Goal: Task Accomplishment & Management: Complete application form

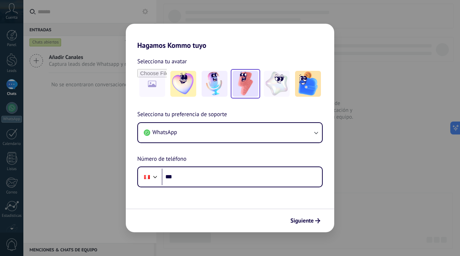
click at [247, 85] on img at bounding box center [246, 84] width 26 height 26
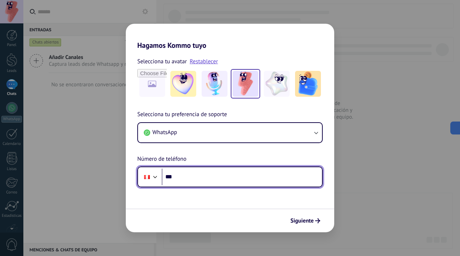
click at [214, 177] on input "***" at bounding box center [242, 177] width 160 height 17
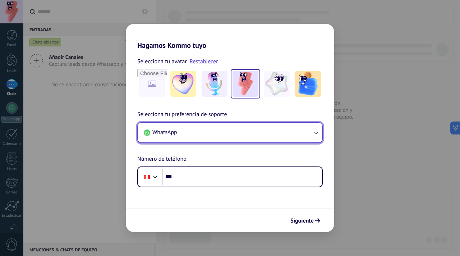
click at [234, 135] on button "WhatsApp" at bounding box center [230, 132] width 184 height 19
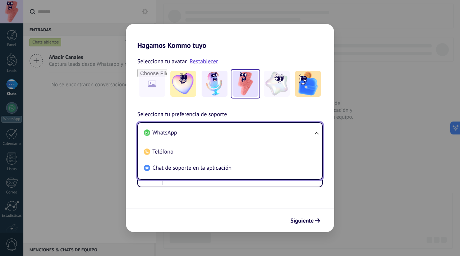
click at [234, 135] on li "WhatsApp" at bounding box center [228, 133] width 175 height 16
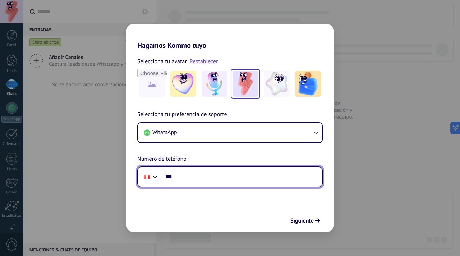
click at [218, 175] on input "***" at bounding box center [242, 177] width 160 height 17
click at [211, 180] on input "**********" at bounding box center [242, 177] width 160 height 17
type input "**********"
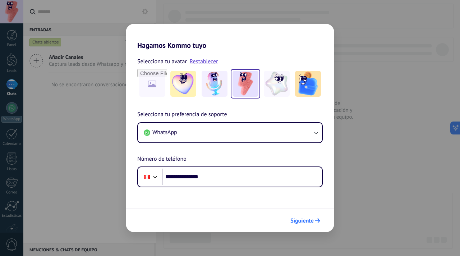
click at [299, 223] on span "Siguiente" at bounding box center [302, 220] width 23 height 5
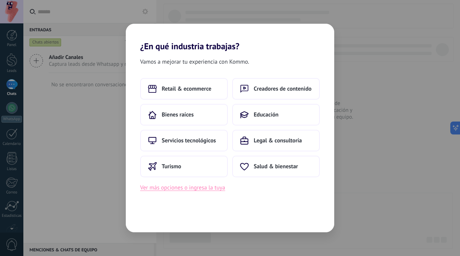
click at [177, 190] on button "Ver más opciones o ingresa la tuya" at bounding box center [182, 187] width 85 height 9
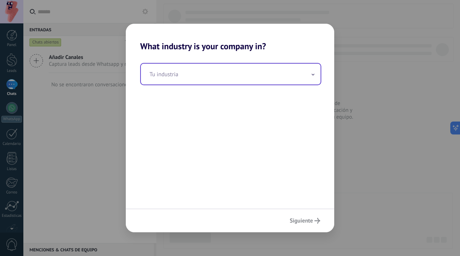
click at [233, 73] on input "text" at bounding box center [231, 74] width 180 height 21
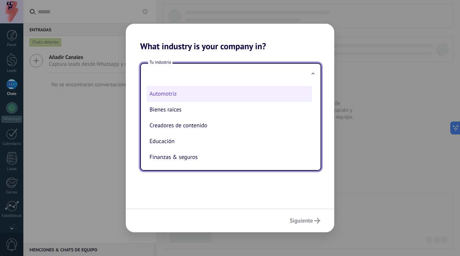
click at [213, 91] on li "Automotriz" at bounding box center [229, 94] width 165 height 16
type input "**********"
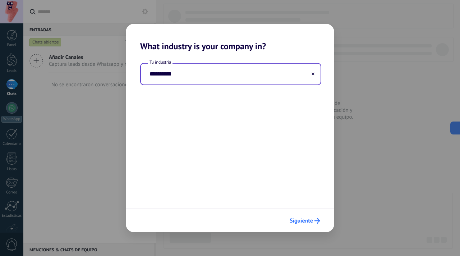
click at [298, 222] on span "Siguiente" at bounding box center [301, 220] width 23 height 5
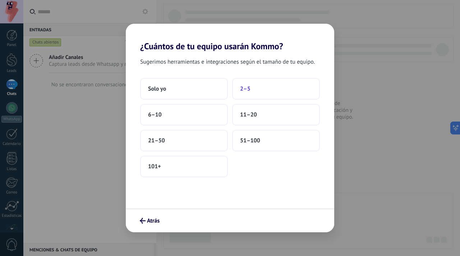
click at [247, 92] on span "2–5" at bounding box center [245, 88] width 10 height 7
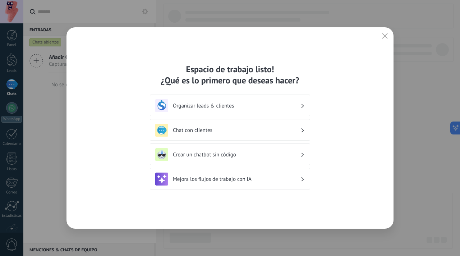
click at [295, 106] on h3 "Organizar leads & clientes" at bounding box center [237, 105] width 128 height 7
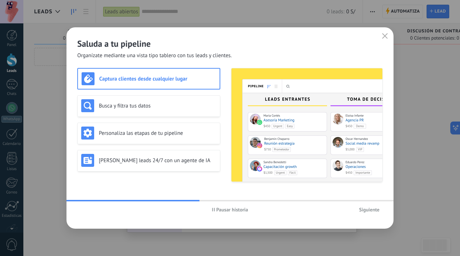
click at [213, 210] on use "button" at bounding box center [213, 210] width 3 height 4
click at [187, 104] on h3 "Busca y filtra tus datos" at bounding box center [158, 105] width 118 height 7
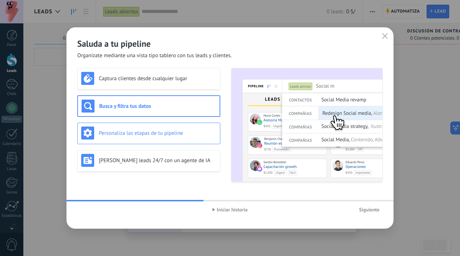
click at [181, 134] on h3 "Personaliza las etapas de tu pipeline" at bounding box center [158, 133] width 118 height 7
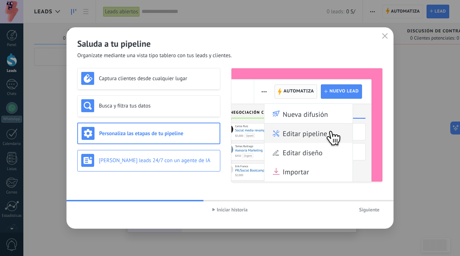
click at [190, 156] on div "[PERSON_NAME] leads 24/7 con un agente de IA" at bounding box center [148, 160] width 135 height 13
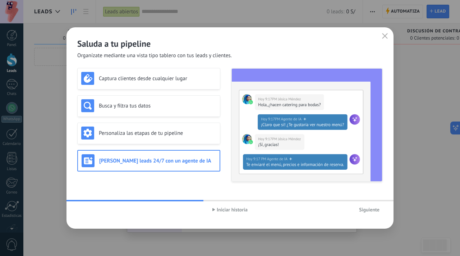
click at [251, 208] on button "Iniciar historia" at bounding box center [230, 209] width 42 height 11
click at [377, 212] on span "Siguiente" at bounding box center [369, 209] width 20 height 5
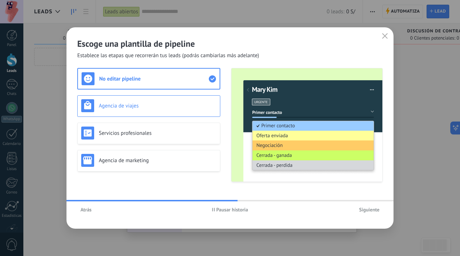
click at [170, 106] on h3 "Agencia de viajes" at bounding box center [158, 105] width 118 height 7
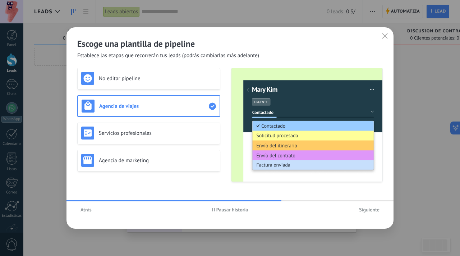
click at [212, 209] on icon "button" at bounding box center [213, 210] width 3 height 4
click at [186, 86] on div "No editar pipeline" at bounding box center [148, 79] width 143 height 22
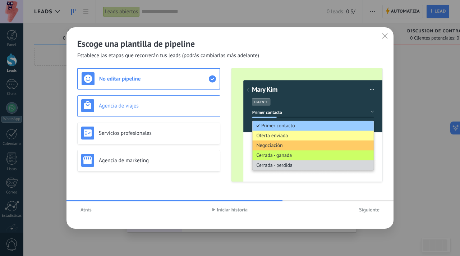
click at [178, 105] on h3 "Agencia de viajes" at bounding box center [158, 105] width 118 height 7
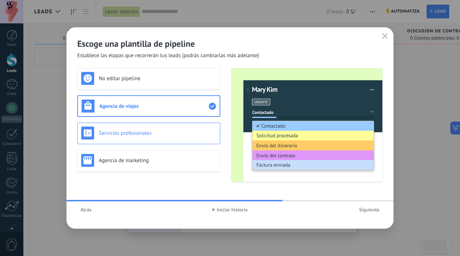
click at [173, 128] on div "Servicios profesionales" at bounding box center [148, 133] width 135 height 13
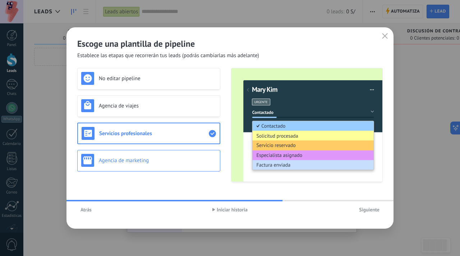
click at [164, 156] on div "Agencia de marketing" at bounding box center [148, 160] width 135 height 13
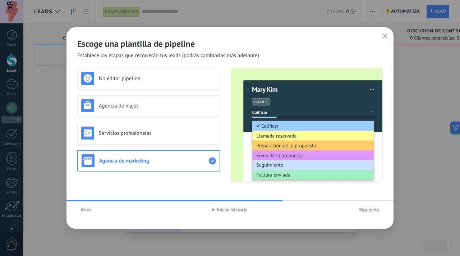
click at [374, 208] on span "Siguiente" at bounding box center [369, 209] width 20 height 5
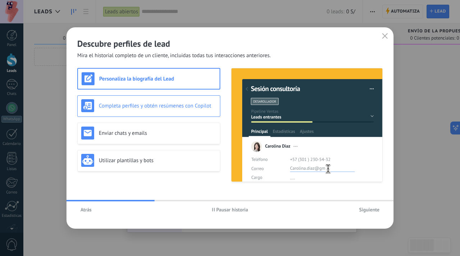
click at [165, 110] on div "Completa perfiles y obtén resúmenes con Copilot" at bounding box center [148, 105] width 135 height 13
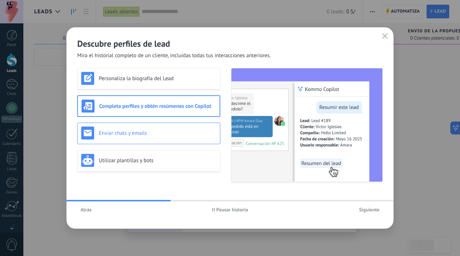
click at [151, 138] on div "Enviar chats y emails" at bounding box center [148, 133] width 135 height 13
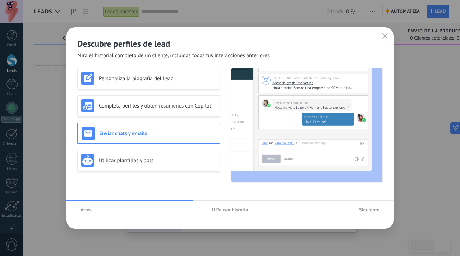
click at [138, 174] on div "Personaliza la biografía del Lead Completa perfiles y obtén resúmenes con Copil…" at bounding box center [148, 125] width 143 height 114
click at [141, 165] on div "Utilizar plantillas y bots" at bounding box center [148, 160] width 135 height 13
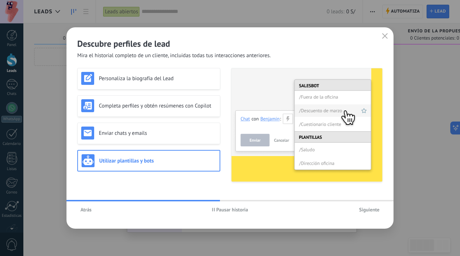
click at [91, 212] on span "Atrás" at bounding box center [86, 209] width 11 height 5
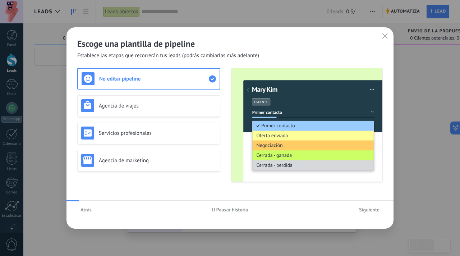
click at [91, 212] on span "Atrás" at bounding box center [86, 209] width 11 height 5
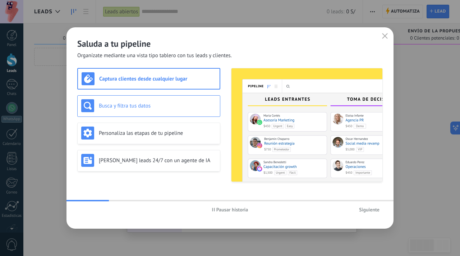
click at [168, 105] on h3 "Busca y filtra tus datos" at bounding box center [158, 105] width 118 height 7
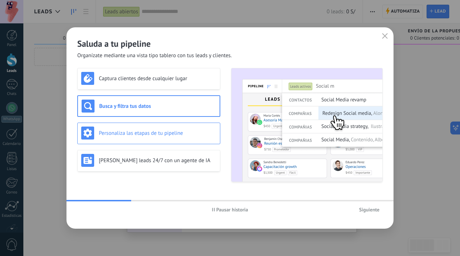
click at [165, 125] on div "Personaliza las etapas de tu pipeline" at bounding box center [148, 134] width 143 height 22
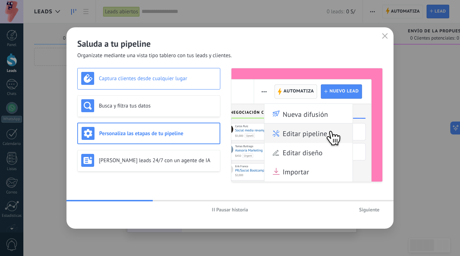
click at [172, 86] on div "Captura clientes desde cualquier lugar" at bounding box center [148, 79] width 143 height 22
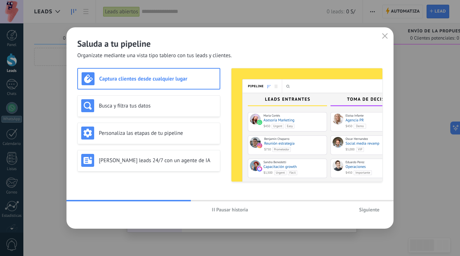
click at [364, 209] on span "Siguiente" at bounding box center [369, 209] width 20 height 5
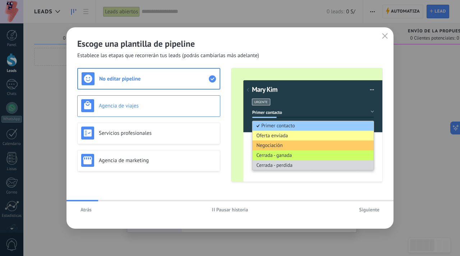
click at [167, 108] on h3 "Agencia de viajes" at bounding box center [158, 105] width 118 height 7
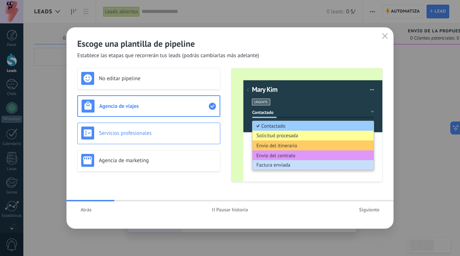
click at [163, 125] on div "Servicios profesionales" at bounding box center [148, 134] width 143 height 22
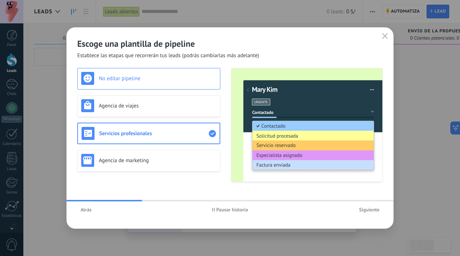
click at [172, 82] on div "No editar pipeline" at bounding box center [148, 78] width 135 height 13
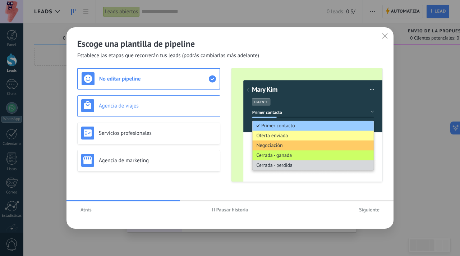
click at [173, 99] on div "Agencia de viajes" at bounding box center [148, 106] width 143 height 22
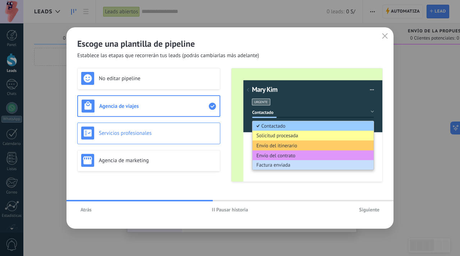
click at [167, 127] on div "Servicios profesionales" at bounding box center [148, 133] width 135 height 13
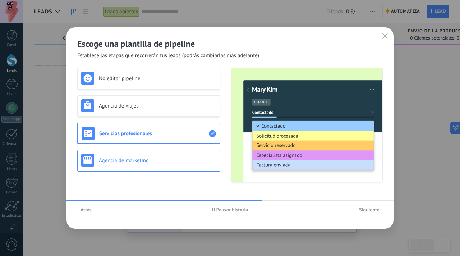
click at [177, 155] on div "Agencia de marketing" at bounding box center [148, 160] width 135 height 13
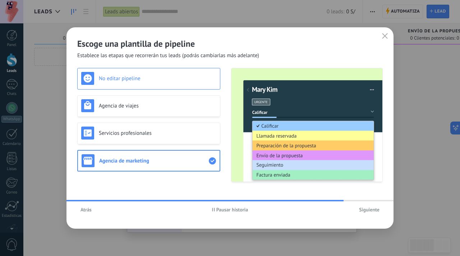
click at [168, 84] on div "No editar pipeline" at bounding box center [148, 78] width 135 height 13
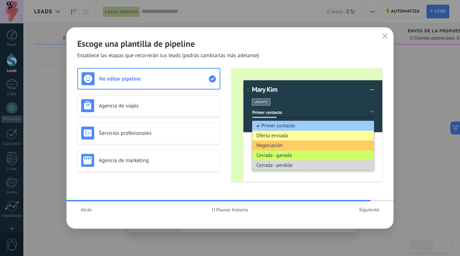
click at [364, 209] on span "Siguiente" at bounding box center [369, 209] width 20 height 5
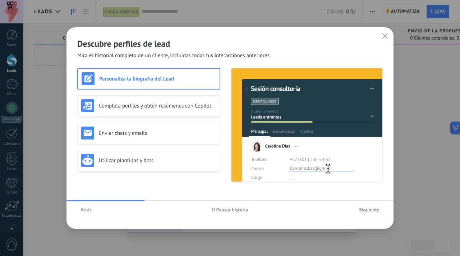
click at [211, 210] on button "Pausar historia" at bounding box center [230, 209] width 43 height 11
click at [169, 109] on div "Completa perfiles y obtén resúmenes con Copilot" at bounding box center [148, 105] width 135 height 13
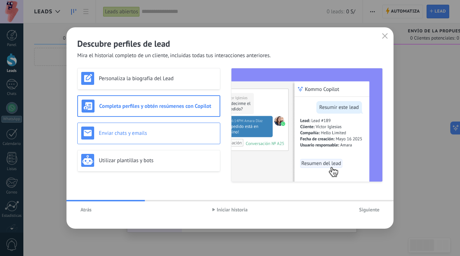
click at [165, 127] on div "Enviar chats y emails" at bounding box center [148, 133] width 135 height 13
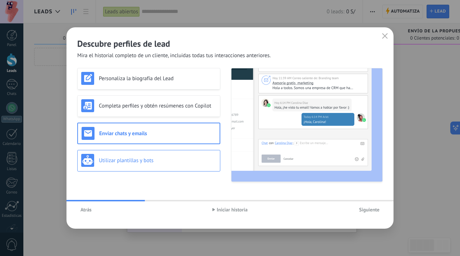
click at [169, 157] on h3 "Utilizar plantillas y bots" at bounding box center [158, 160] width 118 height 7
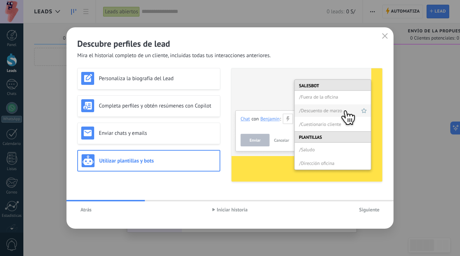
click at [368, 212] on span "Siguiente" at bounding box center [369, 209] width 20 height 5
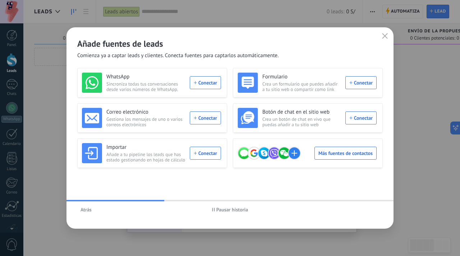
click at [214, 209] on use "button" at bounding box center [213, 210] width 3 height 4
click at [330, 151] on div "Más fuentes de contactos" at bounding box center [307, 153] width 139 height 20
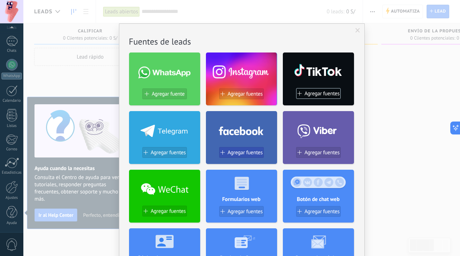
click at [235, 153] on span "Agregar fuentes" at bounding box center [245, 153] width 35 height 6
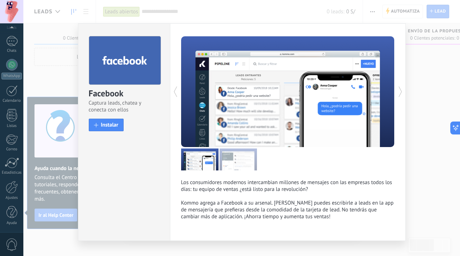
scroll to position [12, 0]
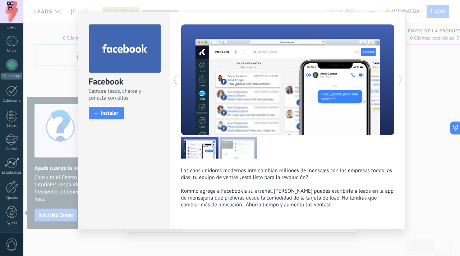
click at [399, 81] on icon at bounding box center [400, 80] width 7 height 14
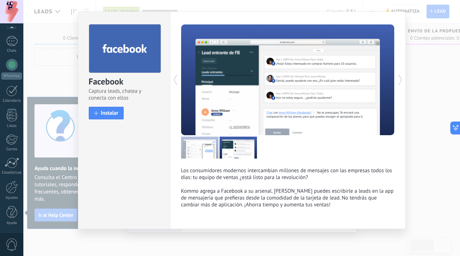
click at [398, 81] on icon at bounding box center [400, 80] width 7 height 14
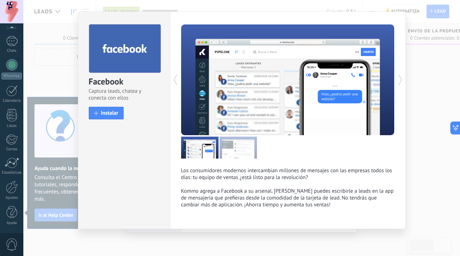
click at [398, 81] on icon at bounding box center [400, 80] width 7 height 14
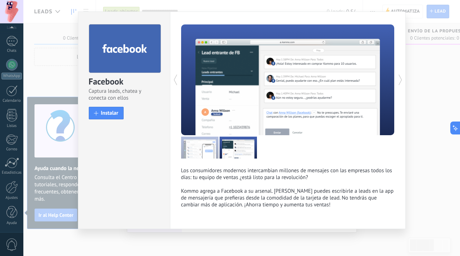
click at [398, 81] on icon at bounding box center [400, 80] width 7 height 14
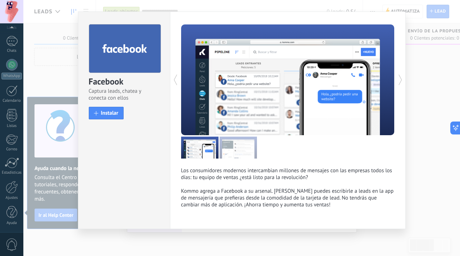
click at [424, 48] on div "Facebook Captura leads, chatea y conecta con ellos install Instalar Los consumi…" at bounding box center [241, 128] width 437 height 256
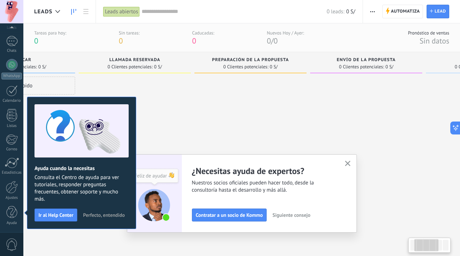
scroll to position [0, 0]
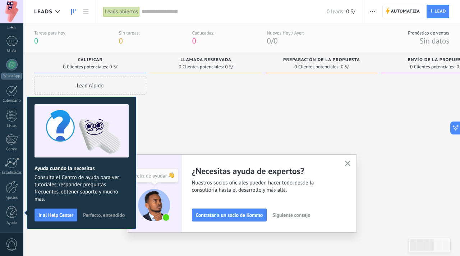
click at [92, 213] on span "Perfecto, entendido" at bounding box center [104, 215] width 42 height 5
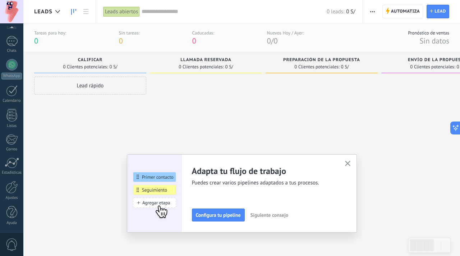
click at [261, 215] on div "Adapta tu flujo de trabajo Puedes crear varios pipelines adaptados a tus proces…" at bounding box center [242, 193] width 208 height 56
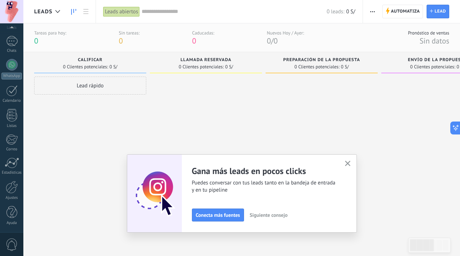
click at [264, 215] on span "Siguiente consejo" at bounding box center [269, 215] width 38 height 5
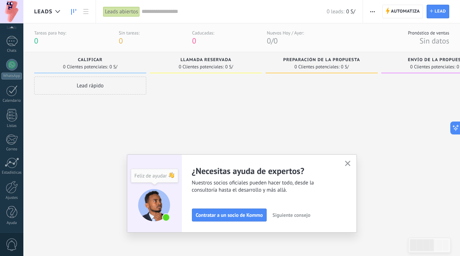
click at [283, 215] on span "Siguiente consejo" at bounding box center [292, 215] width 38 height 5
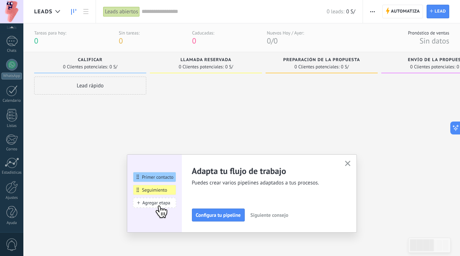
click at [283, 215] on span "Siguiente consejo" at bounding box center [270, 215] width 38 height 5
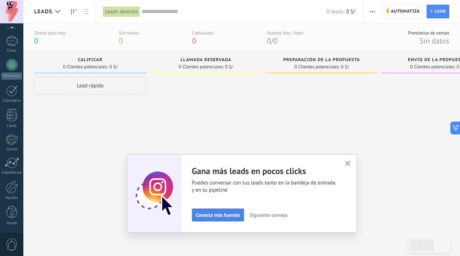
click at [232, 214] on span "Conecta más fuentes" at bounding box center [218, 215] width 44 height 5
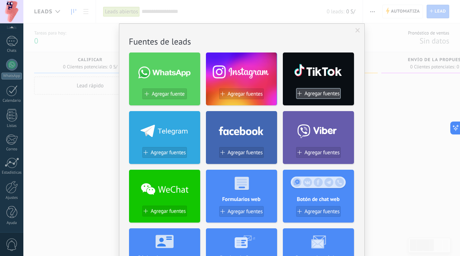
click at [313, 97] on button "Agregar fuentes" at bounding box center [318, 93] width 45 height 11
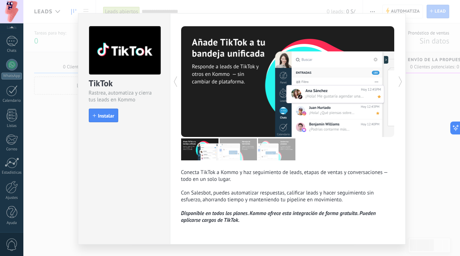
scroll to position [9, 0]
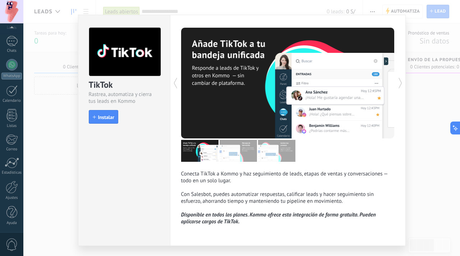
click at [397, 83] on icon at bounding box center [400, 83] width 7 height 14
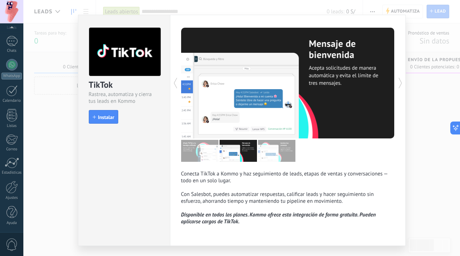
click at [397, 83] on icon at bounding box center [400, 83] width 7 height 14
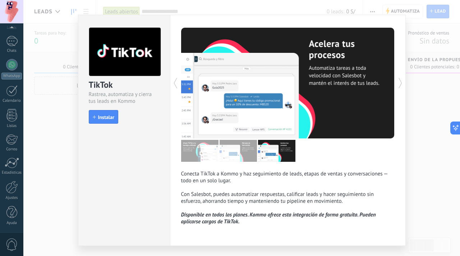
click at [410, 42] on div "TikTok Rastrea, automatiza y cierra tus leads en Kommo install Instalar Conecta…" at bounding box center [241, 128] width 437 height 256
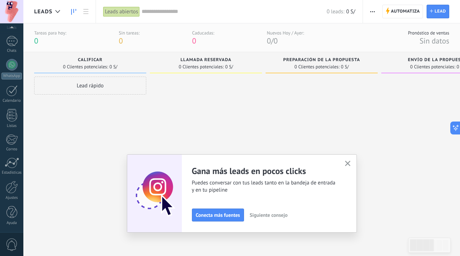
scroll to position [0, 0]
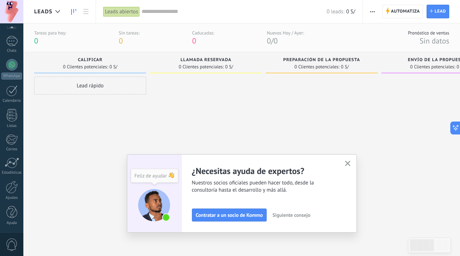
click at [280, 213] on span "Siguiente consejo" at bounding box center [292, 215] width 38 height 5
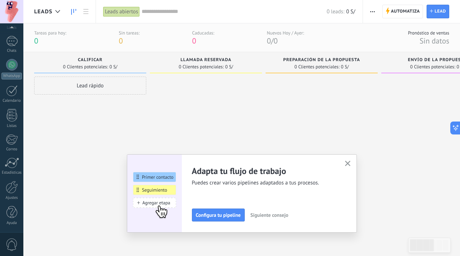
click at [280, 213] on span "Siguiente consejo" at bounding box center [270, 215] width 38 height 5
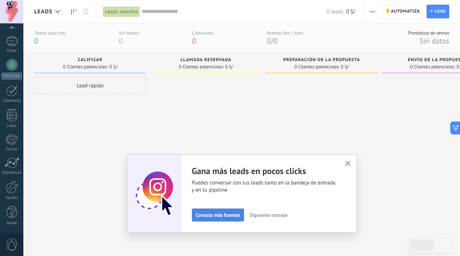
click at [230, 211] on button "Conecta más fuentes" at bounding box center [218, 215] width 52 height 13
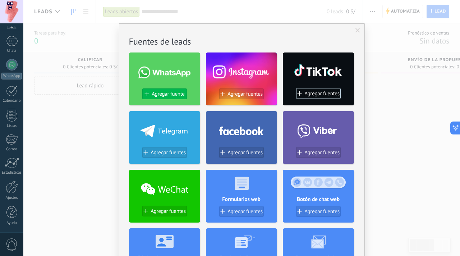
click at [172, 97] on button "Agregar fuente" at bounding box center [164, 93] width 45 height 11
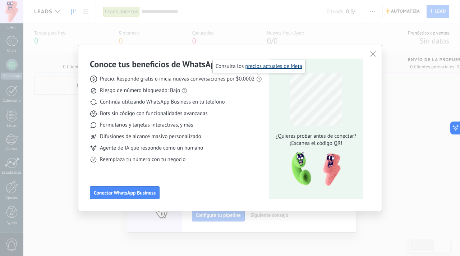
click at [264, 67] on link "precios actuales de Meta" at bounding box center [273, 66] width 57 height 7
click at [167, 131] on div "Precio: Responde gratis o inicia nuevas conversaciones por $0.0002 Riesgo de nú…" at bounding box center [176, 117] width 172 height 94
click at [373, 54] on use "button" at bounding box center [372, 53] width 5 height 5
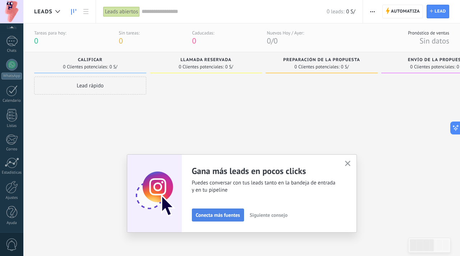
click at [227, 218] on button "Conecta más fuentes" at bounding box center [218, 215] width 52 height 13
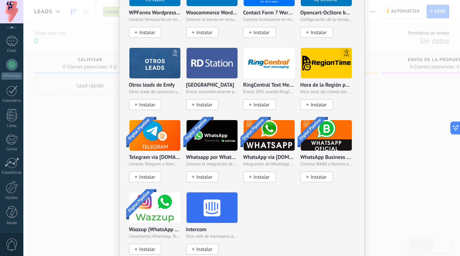
scroll to position [464, 0]
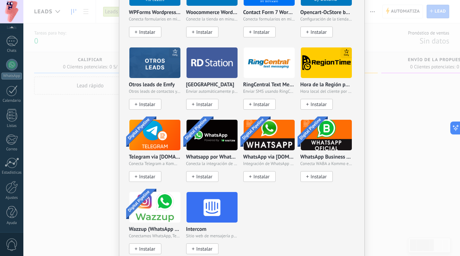
click at [318, 149] on img at bounding box center [326, 135] width 51 height 35
click at [318, 132] on img at bounding box center [326, 135] width 51 height 35
click at [316, 164] on span "Conecta WABA a Kommo en 10 minutos" at bounding box center [327, 163] width 52 height 5
click at [319, 157] on p "WhatsApp Business API ([GEOGRAPHIC_DATA]) via [DOMAIN_NAME]" at bounding box center [327, 157] width 52 height 6
click at [315, 174] on span "Instalar" at bounding box center [319, 177] width 16 height 6
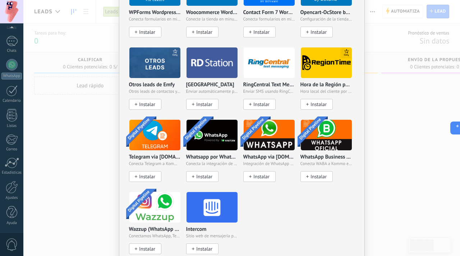
scroll to position [0, 0]
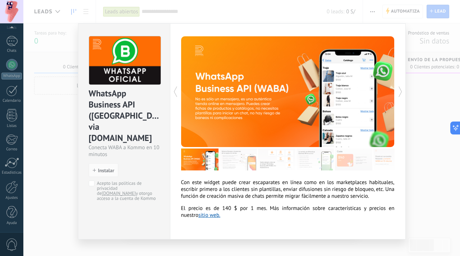
click at [232, 156] on img at bounding box center [238, 160] width 37 height 22
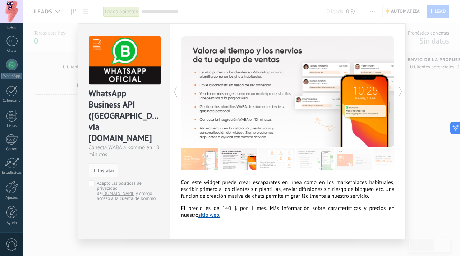
click at [265, 165] on img at bounding box center [276, 160] width 37 height 22
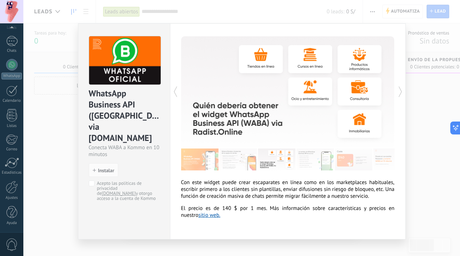
click at [191, 12] on div "WhatsApp Business API ([GEOGRAPHIC_DATA]) via [DOMAIN_NAME] Conecta WABA a Komm…" at bounding box center [241, 128] width 437 height 256
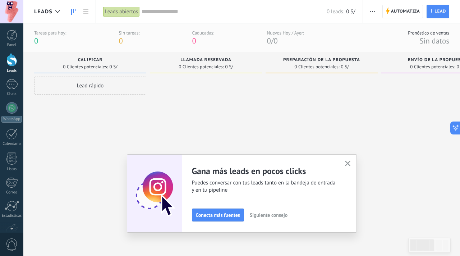
click at [13, 61] on div at bounding box center [11, 59] width 11 height 13
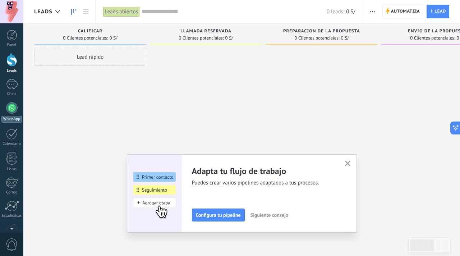
click at [10, 106] on div at bounding box center [12, 108] width 12 height 12
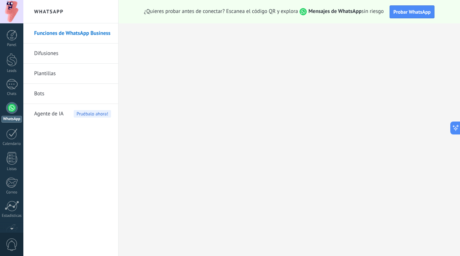
click at [342, 14] on strong "Mensajes de WhatsApp" at bounding box center [335, 11] width 53 height 7
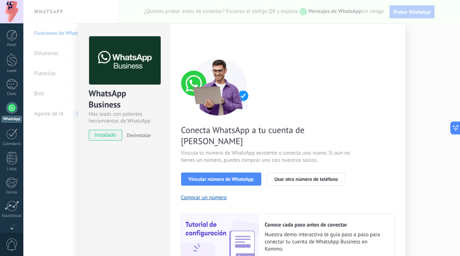
click at [428, 113] on div "WhatsApp Business Más leads con potentes herramientas de WhatsApp instalado Des…" at bounding box center [241, 128] width 437 height 256
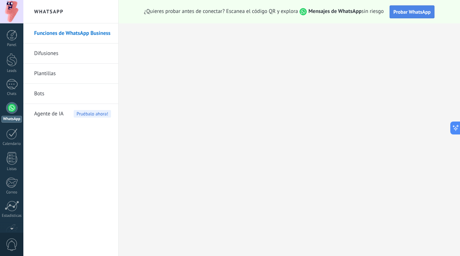
click at [406, 10] on span "Probar WhatsApp" at bounding box center [412, 12] width 37 height 6
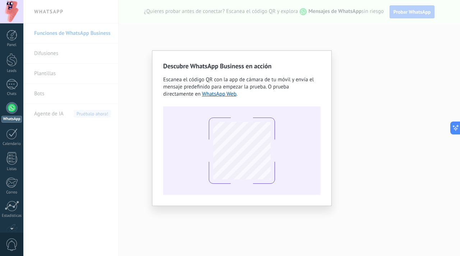
click at [341, 40] on div "Descubre WhatsApp Business en acción Escanea el código QR con la app [PERSON_NA…" at bounding box center [241, 128] width 437 height 256
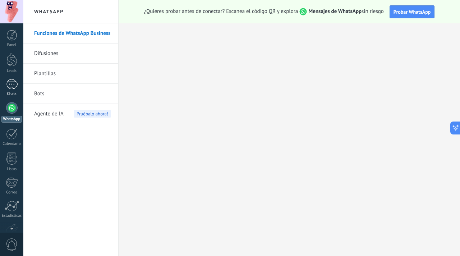
click at [9, 83] on div at bounding box center [12, 84] width 12 height 10
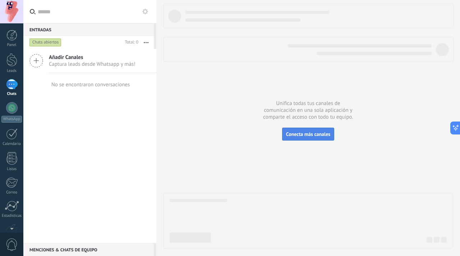
click at [296, 138] on button "Conecta más canales" at bounding box center [308, 134] width 52 height 13
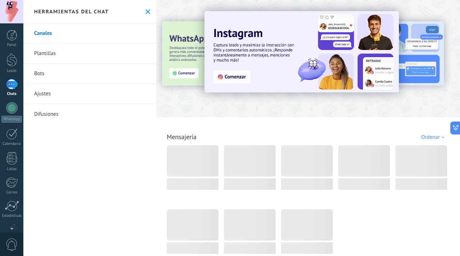
click at [179, 67] on div at bounding box center [133, 58] width 158 height 65
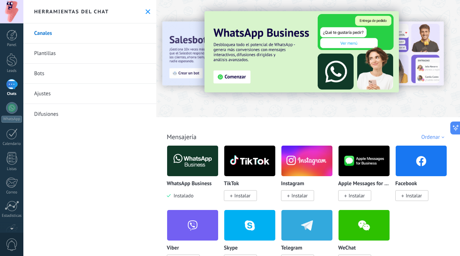
click at [226, 77] on img at bounding box center [302, 51] width 195 height 81
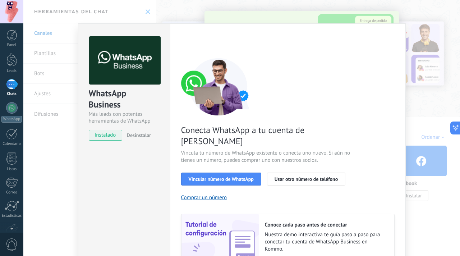
click at [412, 47] on div "WhatsApp Business Más leads con potentes herramientas de WhatsApp instalado Des…" at bounding box center [241, 128] width 437 height 256
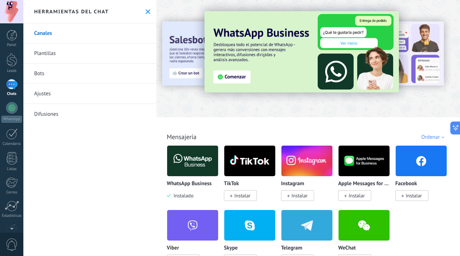
click at [190, 157] on img at bounding box center [192, 160] width 51 height 35
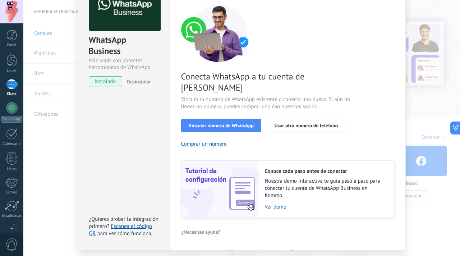
scroll to position [53, 0]
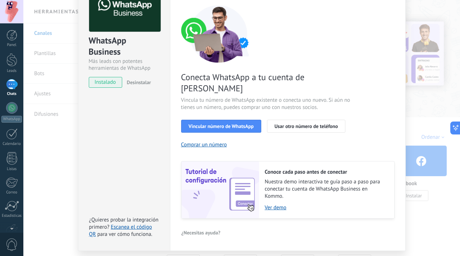
click at [422, 114] on div "WhatsApp Business Más leads con potentes herramientas de WhatsApp instalado Des…" at bounding box center [241, 128] width 437 height 256
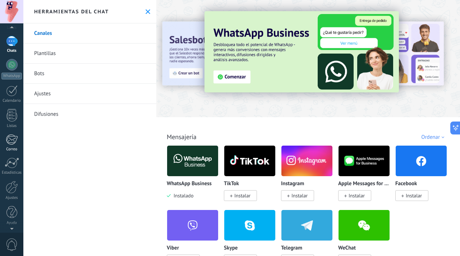
scroll to position [0, 0]
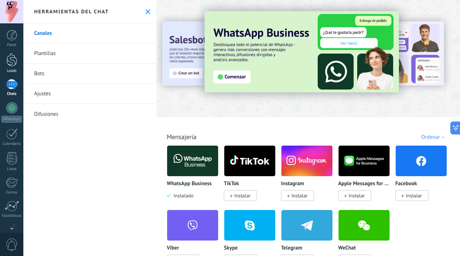
click at [12, 56] on div at bounding box center [11, 59] width 11 height 13
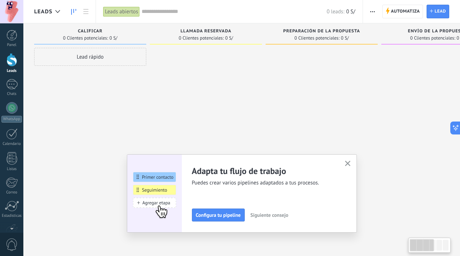
click at [279, 214] on span "Siguiente consejo" at bounding box center [270, 215] width 38 height 5
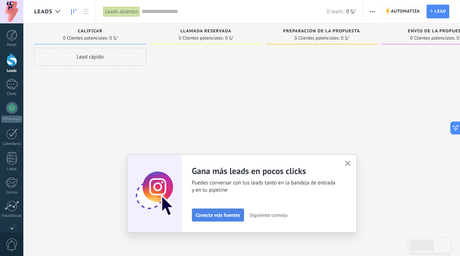
click at [228, 213] on span "Conecta más fuentes" at bounding box center [218, 215] width 44 height 5
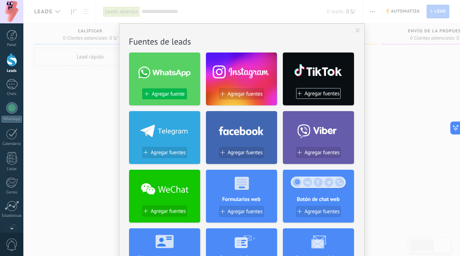
click at [169, 93] on span "Agregar fuente" at bounding box center [168, 94] width 33 height 6
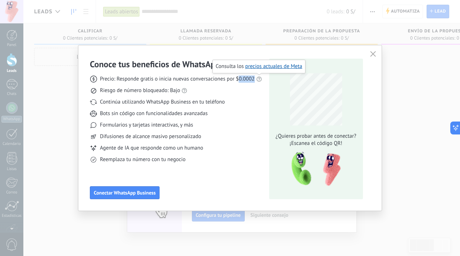
drag, startPoint x: 240, startPoint y: 79, endPoint x: 255, endPoint y: 79, distance: 14.7
click at [255, 79] on span "Precio: Responde gratis o inicia nuevas conversaciones por $0.0002" at bounding box center [177, 79] width 155 height 7
copy span "0.0002"
click at [251, 109] on div "Precio: Responde gratis o inicia nuevas conversaciones por $0.0002 Riesgo de nú…" at bounding box center [176, 117] width 172 height 94
click at [264, 68] on link "precios actuales de Meta" at bounding box center [273, 66] width 57 height 7
